Goal: Information Seeking & Learning: Learn about a topic

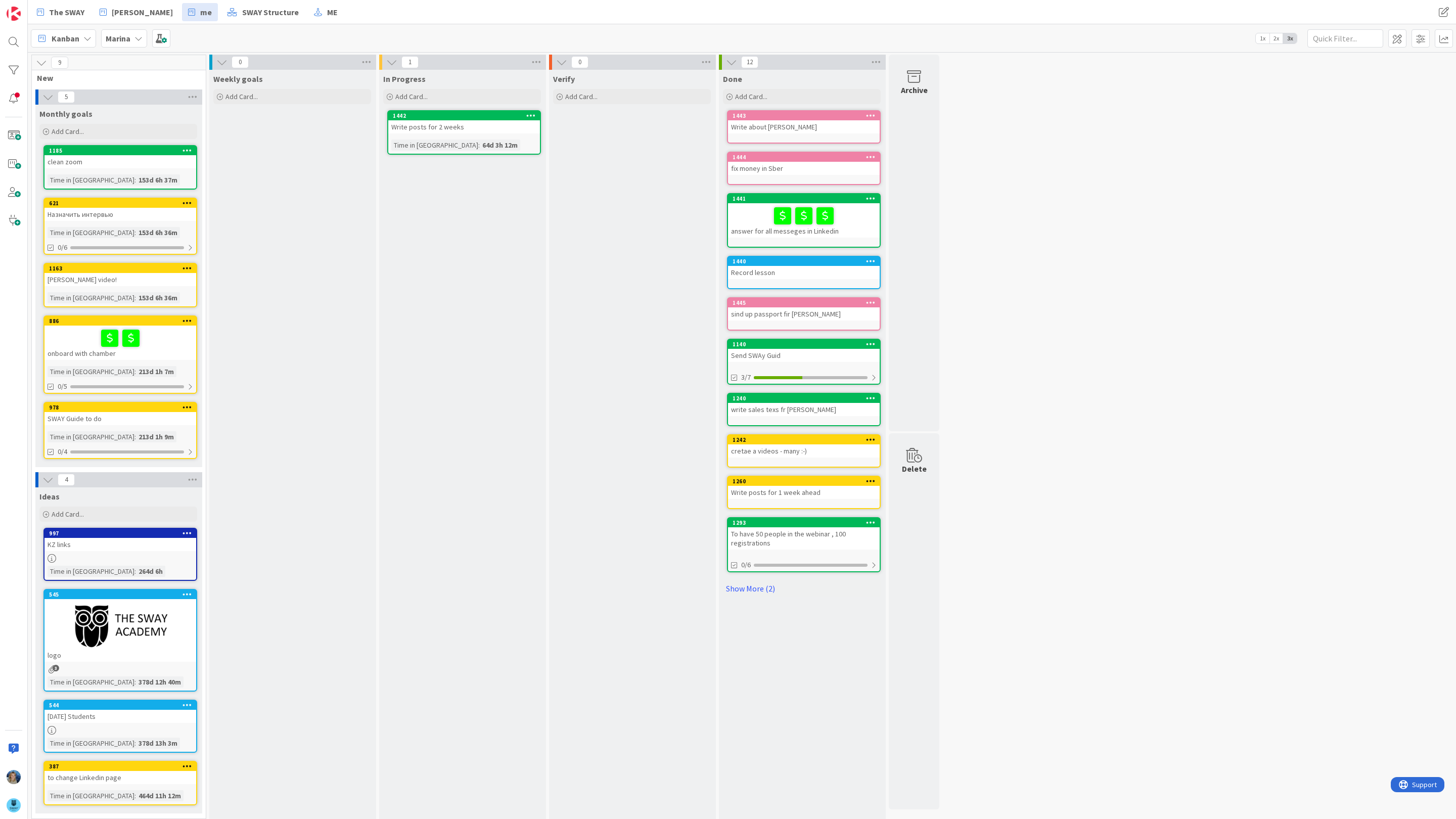
click at [132, 31] on div "Marina" at bounding box center [124, 38] width 46 height 18
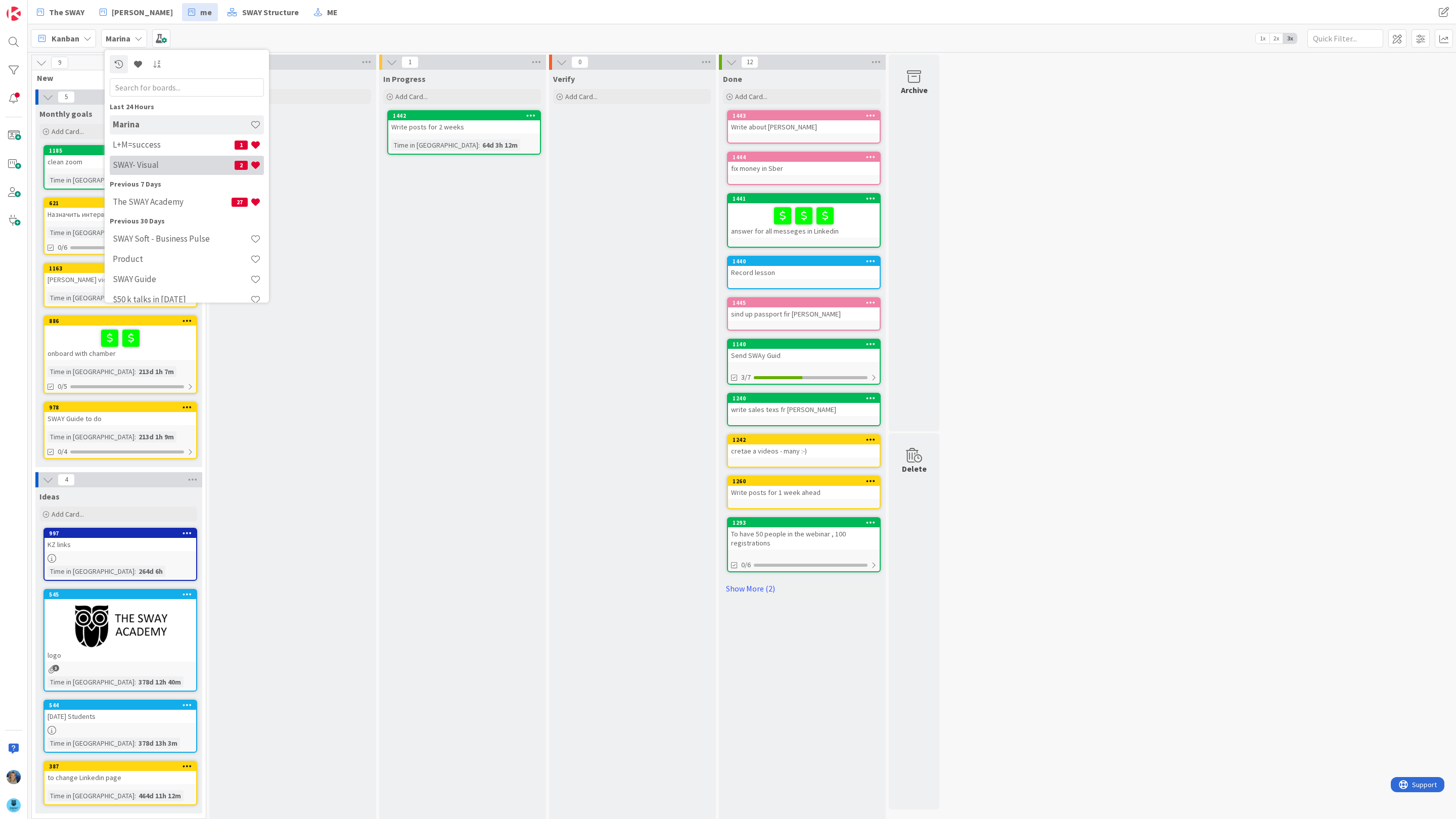
click at [149, 166] on h4 "SWAY- Visual" at bounding box center [174, 165] width 122 height 10
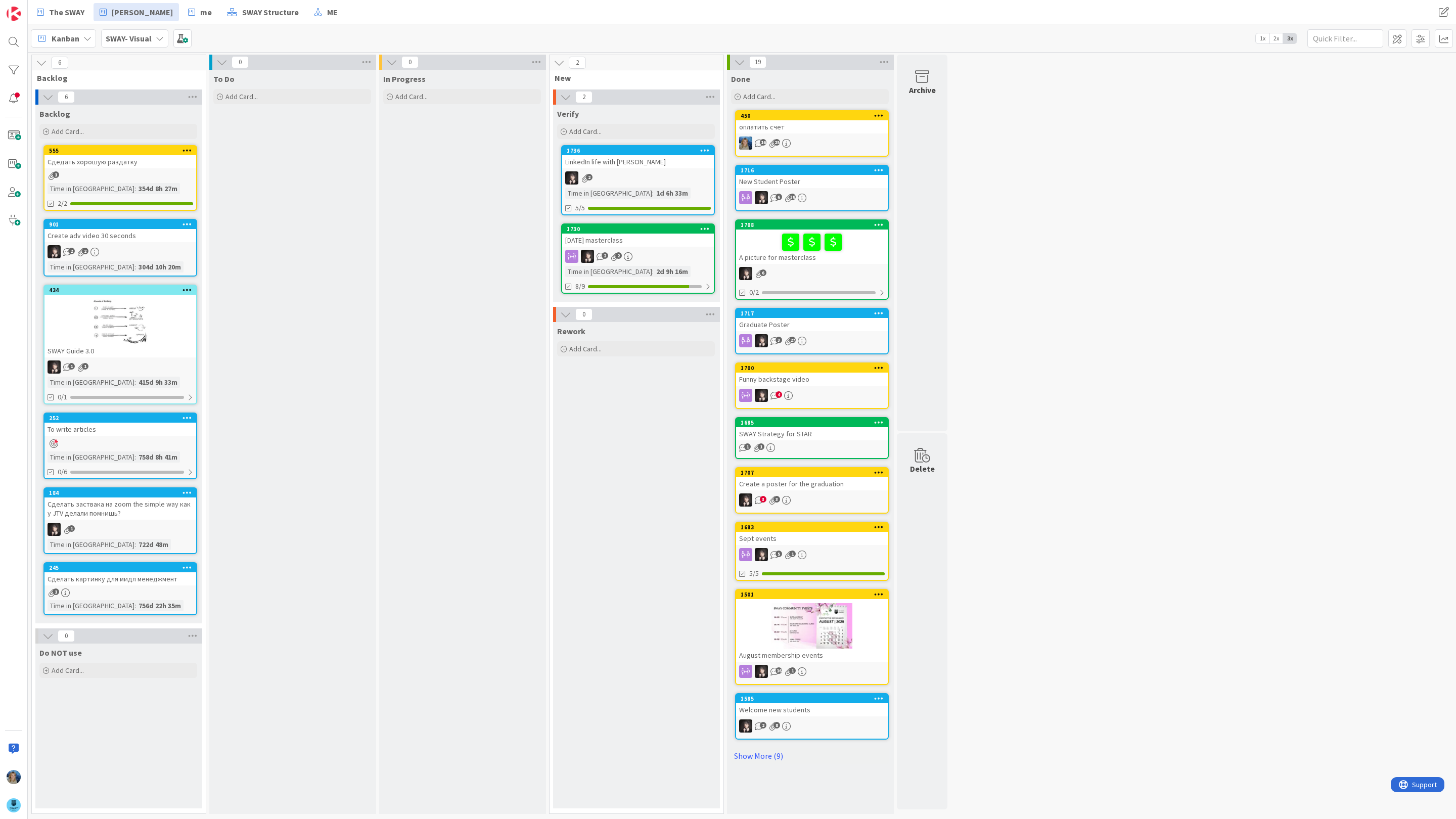
click at [665, 248] on link "1730 24 of September masterclass 2 2 Time in Column : 2d 9h 16m 8/9" at bounding box center [638, 259] width 154 height 71
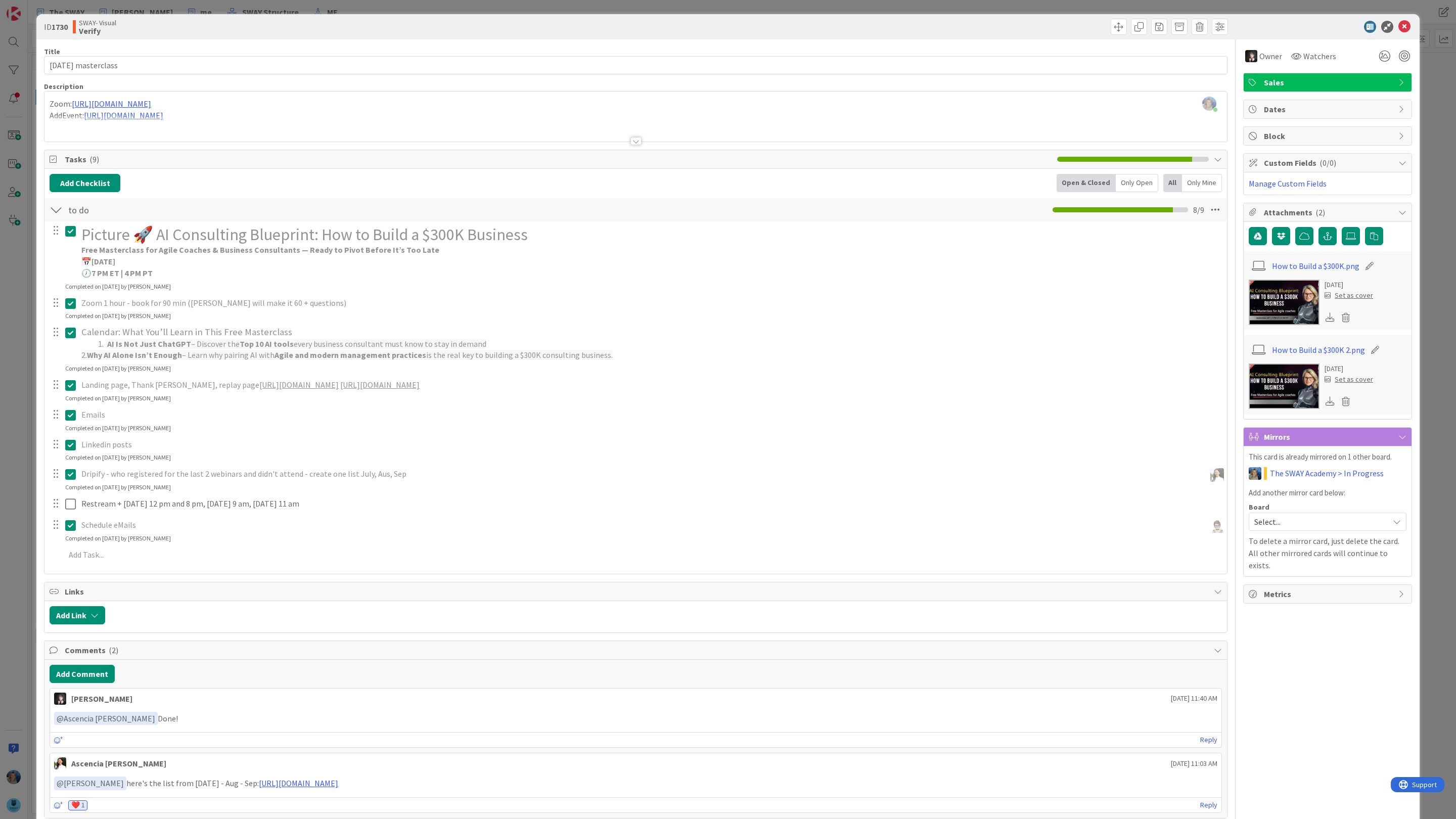
click at [1333, 317] on icon at bounding box center [1330, 317] width 9 height 9
click at [255, 294] on div "Picture 🚀 AI Consulting Blueprint: How to Build a $300K Business Free Mastercla…" at bounding box center [635, 394] width 1173 height 346
click at [72, 231] on icon at bounding box center [71, 231] width 11 height 12
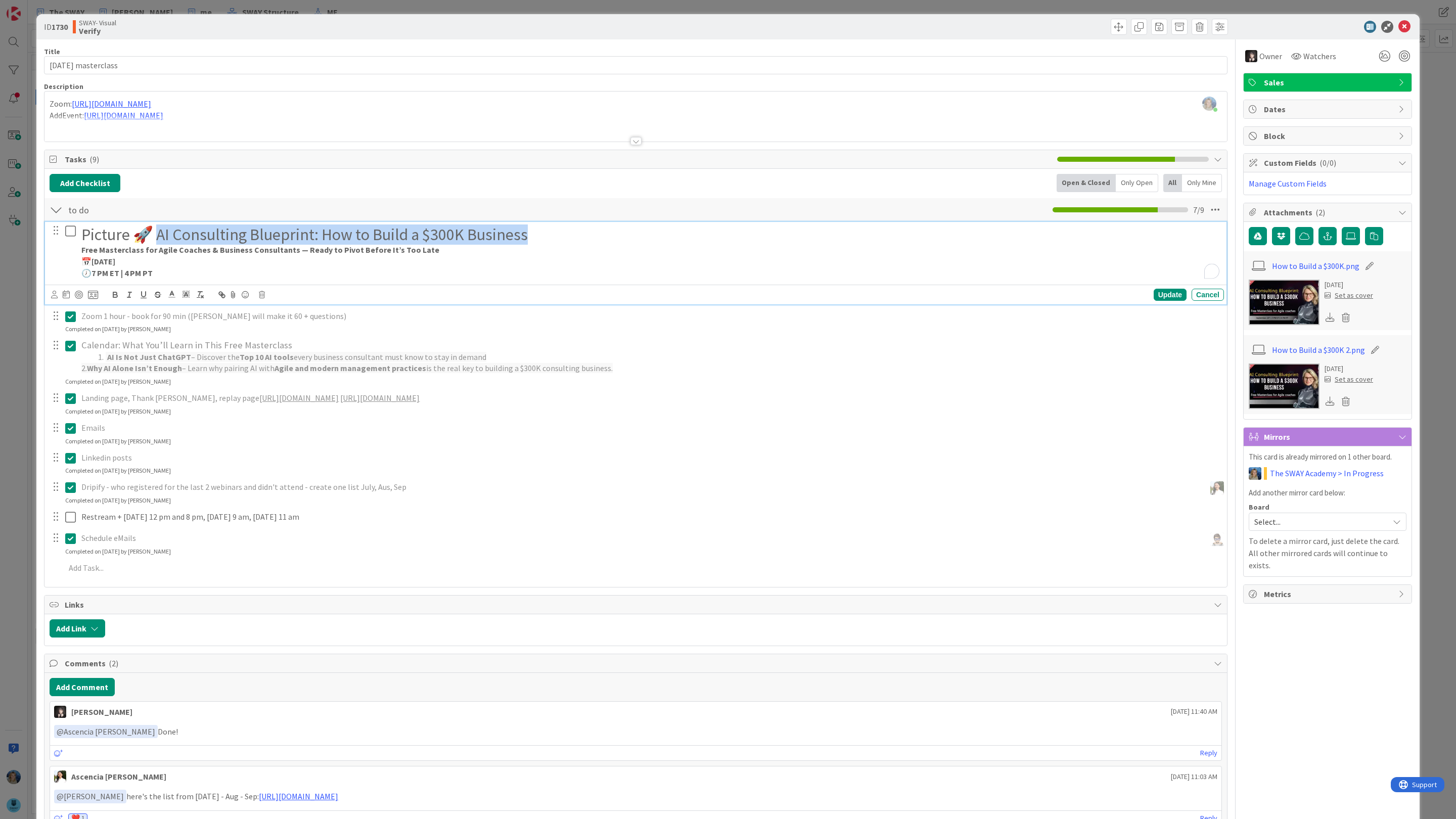
drag, startPoint x: 155, startPoint y: 235, endPoint x: 540, endPoint y: 244, distance: 385.1
click at [540, 244] on h1 "Picture 🚀 AI Consulting Blueprint: How to Build a $300K Business" at bounding box center [651, 235] width 1139 height 19
copy h1 "I Consulting Blueprint: How to Build a $300K Business"
